Goal: Use online tool/utility: Utilize a website feature to perform a specific function

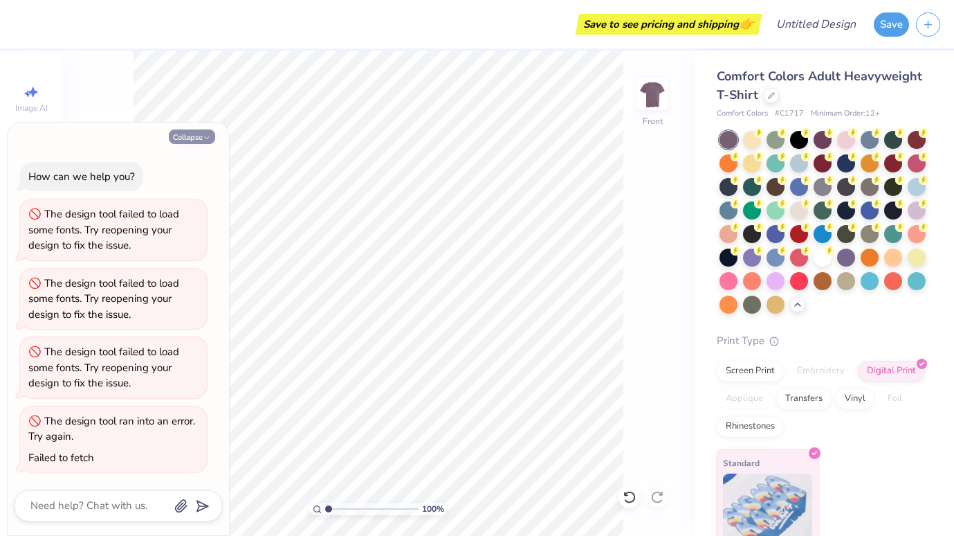
click at [213, 136] on button "Collapse" at bounding box center [192, 136] width 46 height 15
type textarea "x"
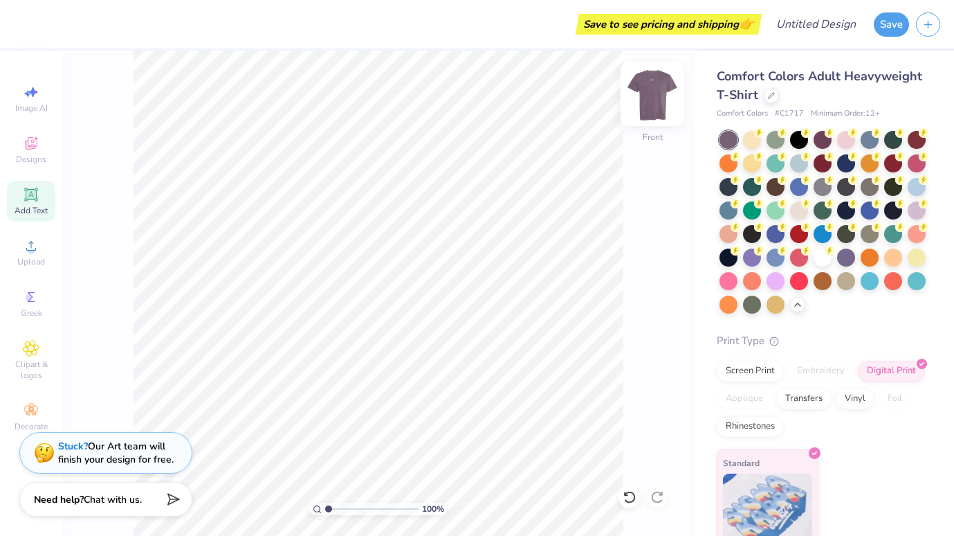
click at [646, 98] on img at bounding box center [652, 93] width 55 height 55
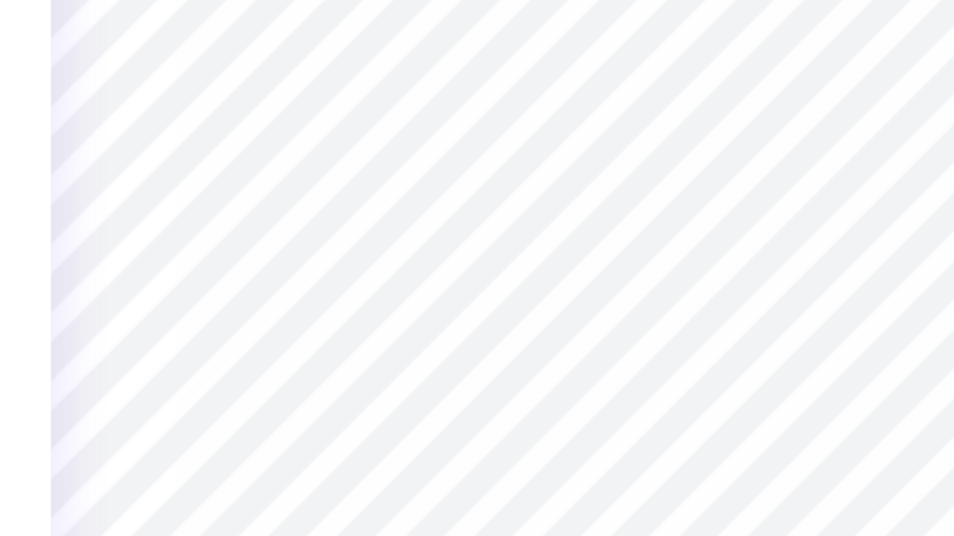
type input "3.26"
type input "3.00"
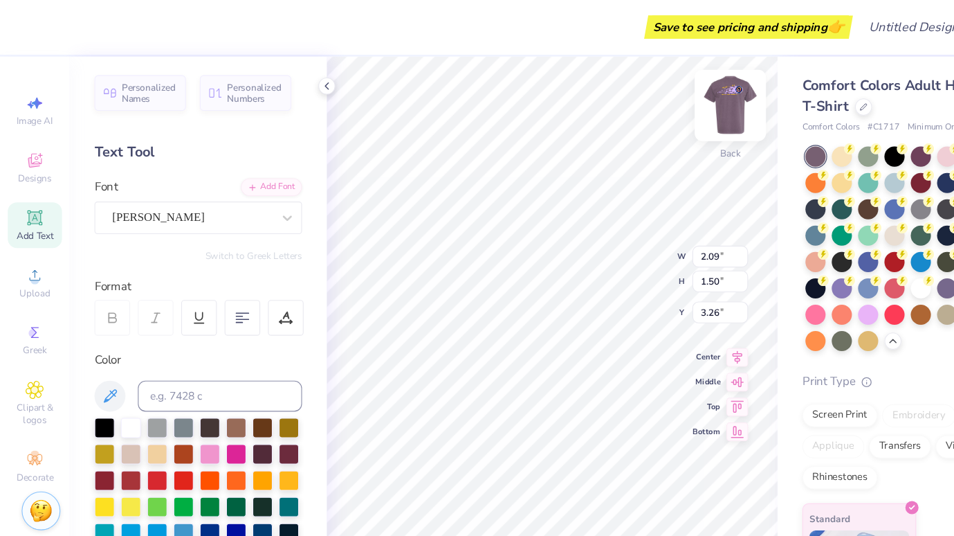
type input "3.00"
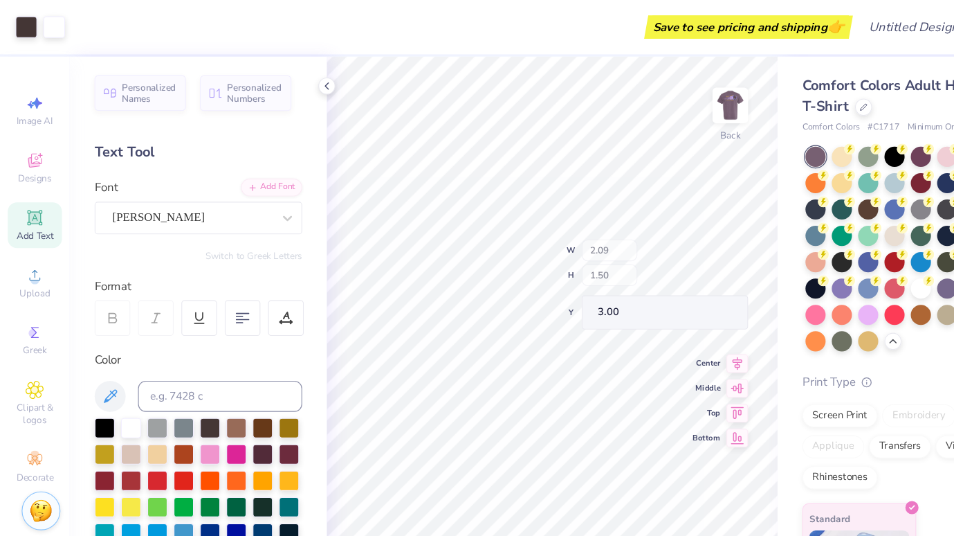
click at [572, 238] on div "100 % Back W 2.09 H 1.50 Y 3.00 Center Middle Top Bottom" at bounding box center [493, 293] width 403 height 485
type input "3.23"
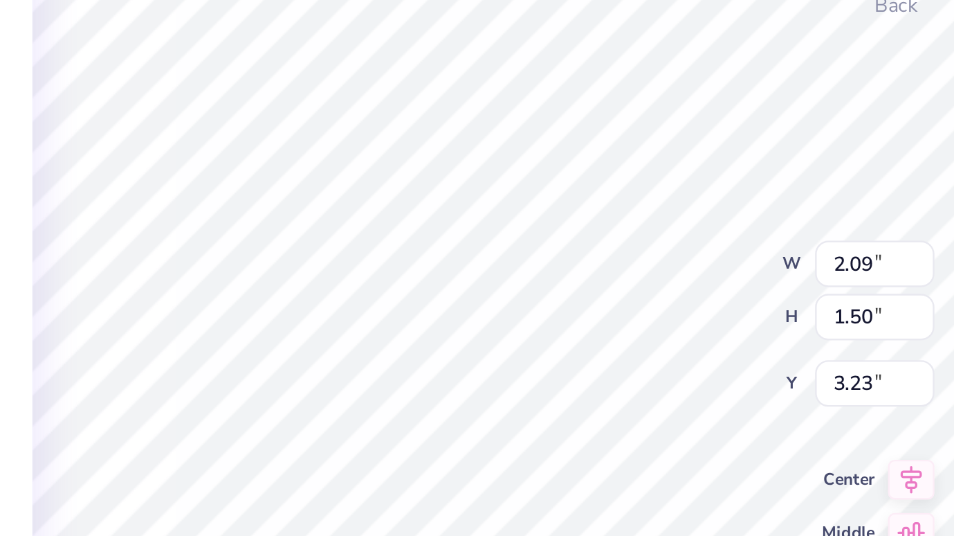
type input "2.78"
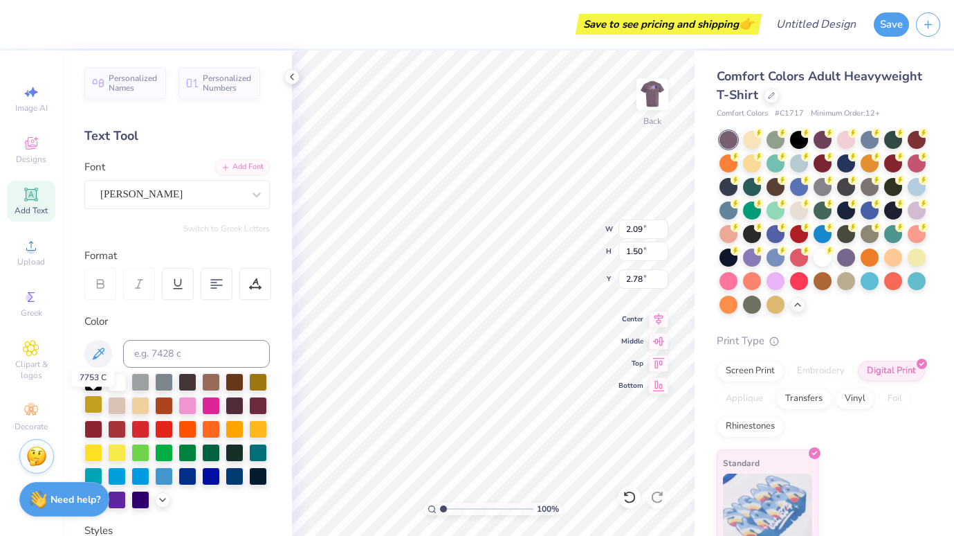
click at [91, 407] on div at bounding box center [93, 404] width 18 height 18
click at [258, 431] on div at bounding box center [258, 428] width 18 height 18
click at [105, 373] on div at bounding box center [176, 441] width 185 height 136
click at [119, 388] on div at bounding box center [117, 381] width 18 height 18
click at [286, 74] on icon at bounding box center [291, 76] width 11 height 11
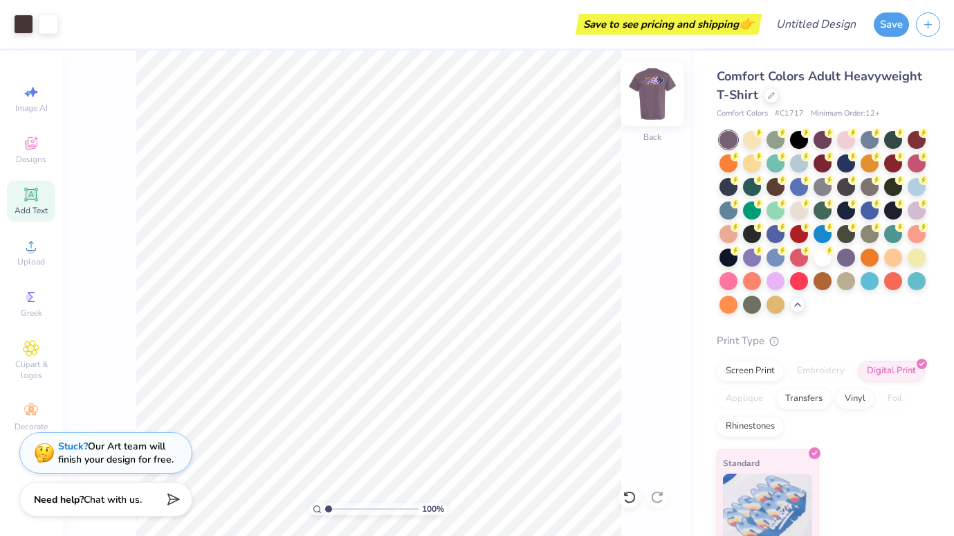
click at [660, 97] on img at bounding box center [652, 93] width 55 height 55
click at [645, 89] on img at bounding box center [652, 93] width 55 height 55
click at [748, 137] on div at bounding box center [752, 138] width 18 height 18
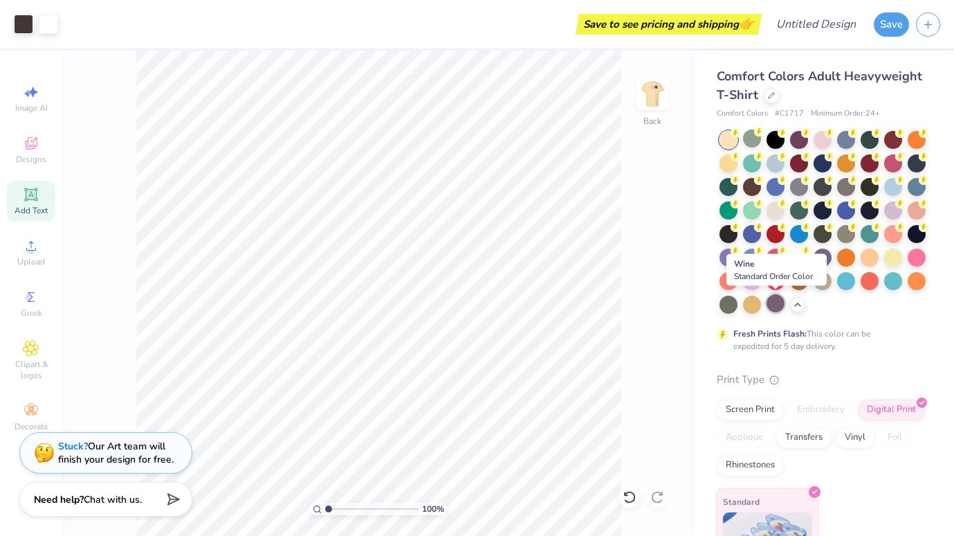
click at [778, 307] on div at bounding box center [776, 303] width 18 height 18
